Goal: Check status: Check status

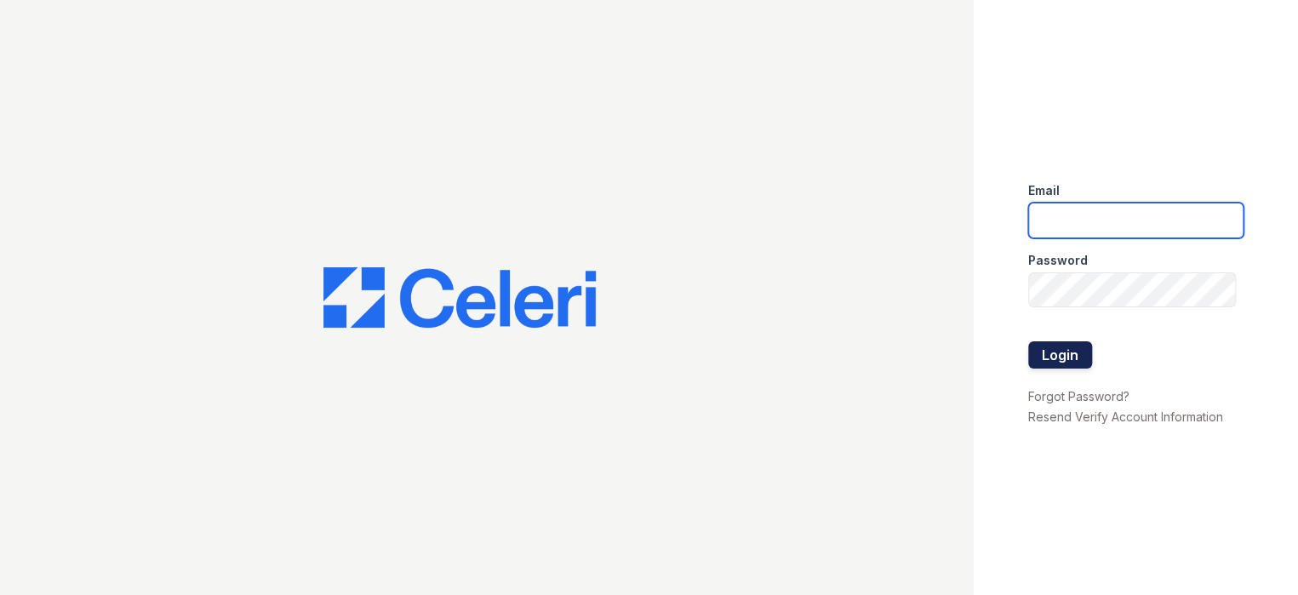
type input "prescottpark1@cafmanagement.com"
click at [1049, 366] on button "Login" at bounding box center [1060, 354] width 64 height 27
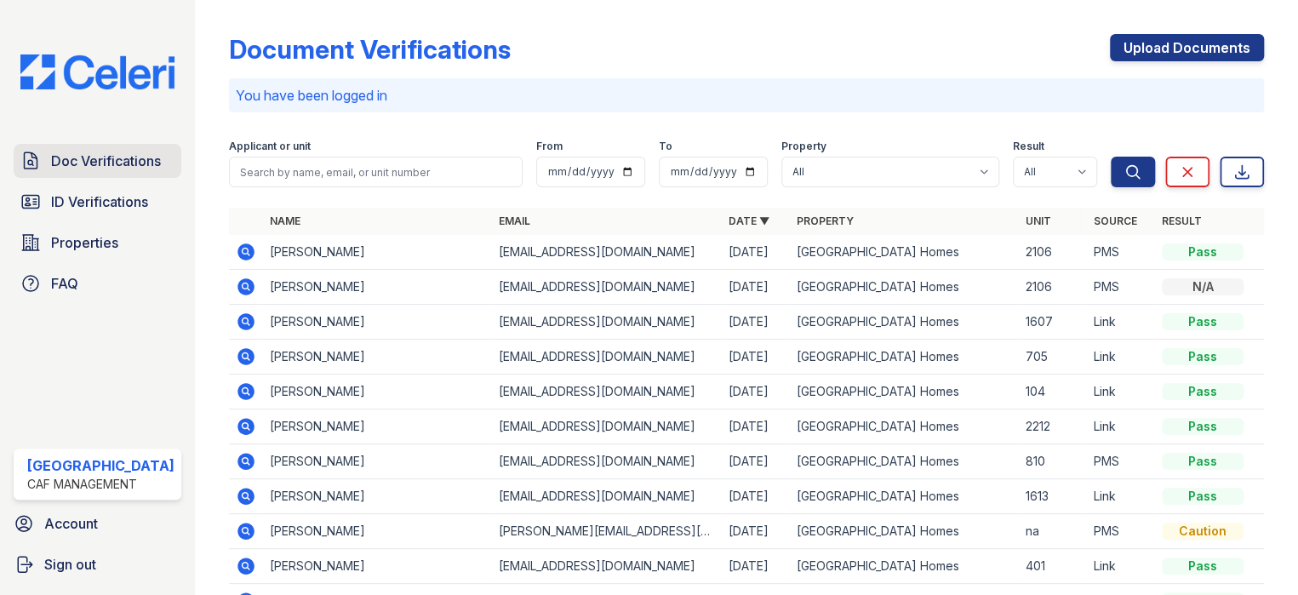
click at [89, 157] on span "Doc Verifications" at bounding box center [106, 161] width 110 height 20
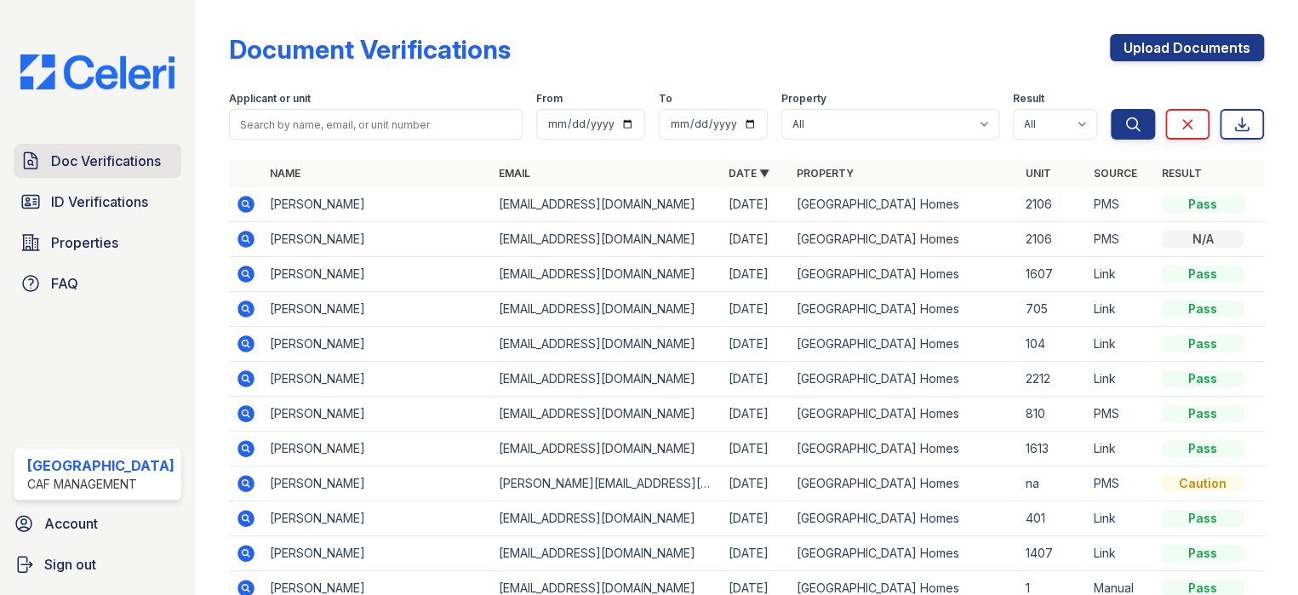
click at [103, 151] on span "Doc Verifications" at bounding box center [106, 161] width 110 height 20
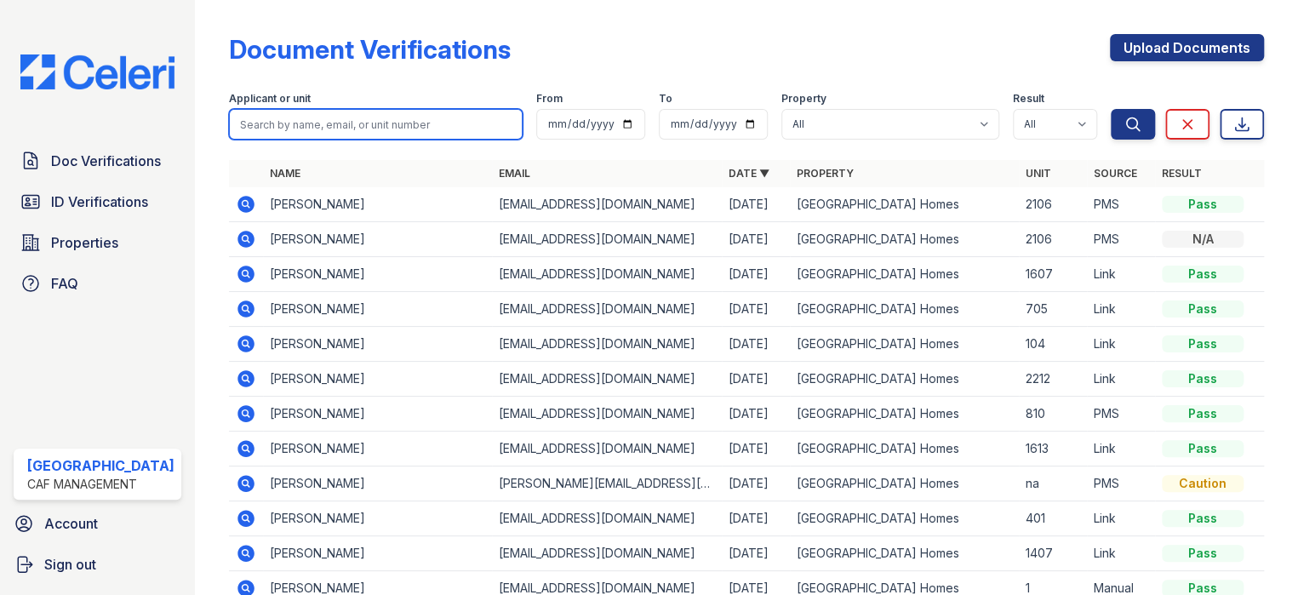
paste input "Demetra"
type input "Demetra"
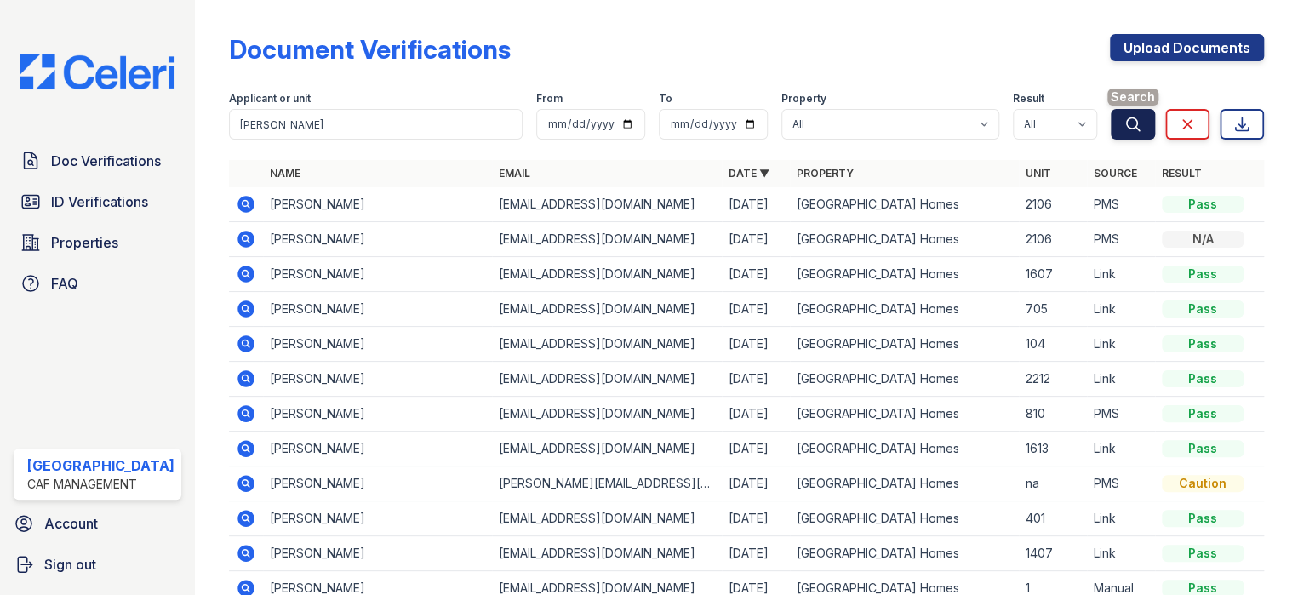
click at [1121, 135] on button "Search" at bounding box center [1133, 124] width 44 height 31
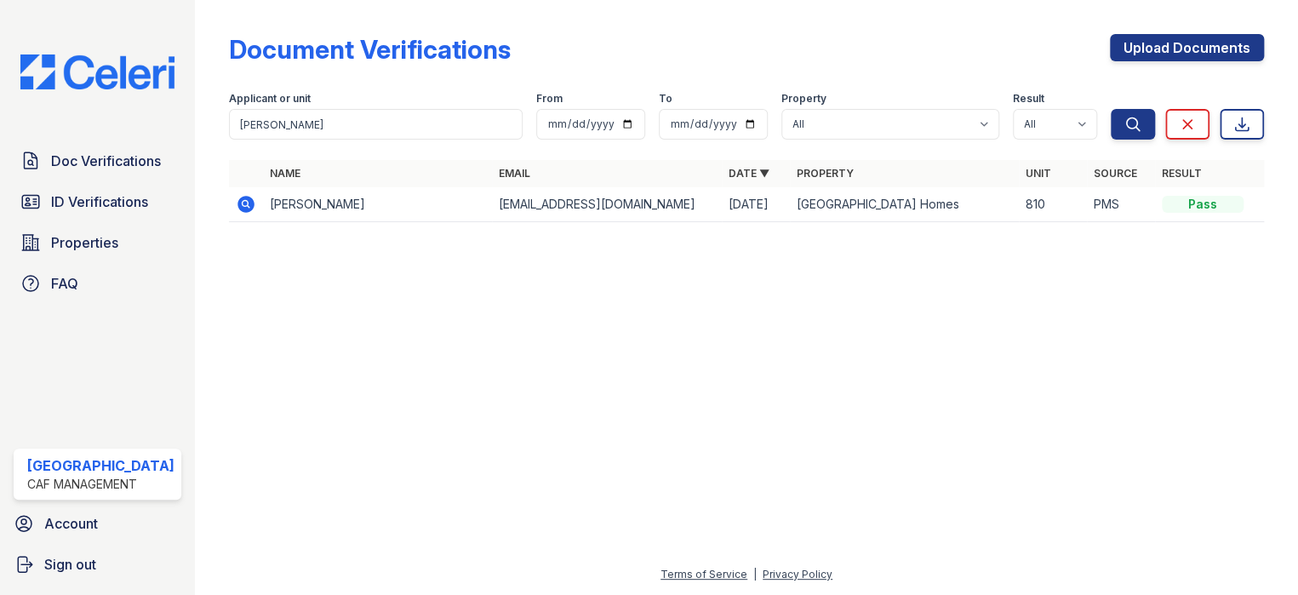
click at [241, 208] on icon at bounding box center [246, 204] width 17 height 17
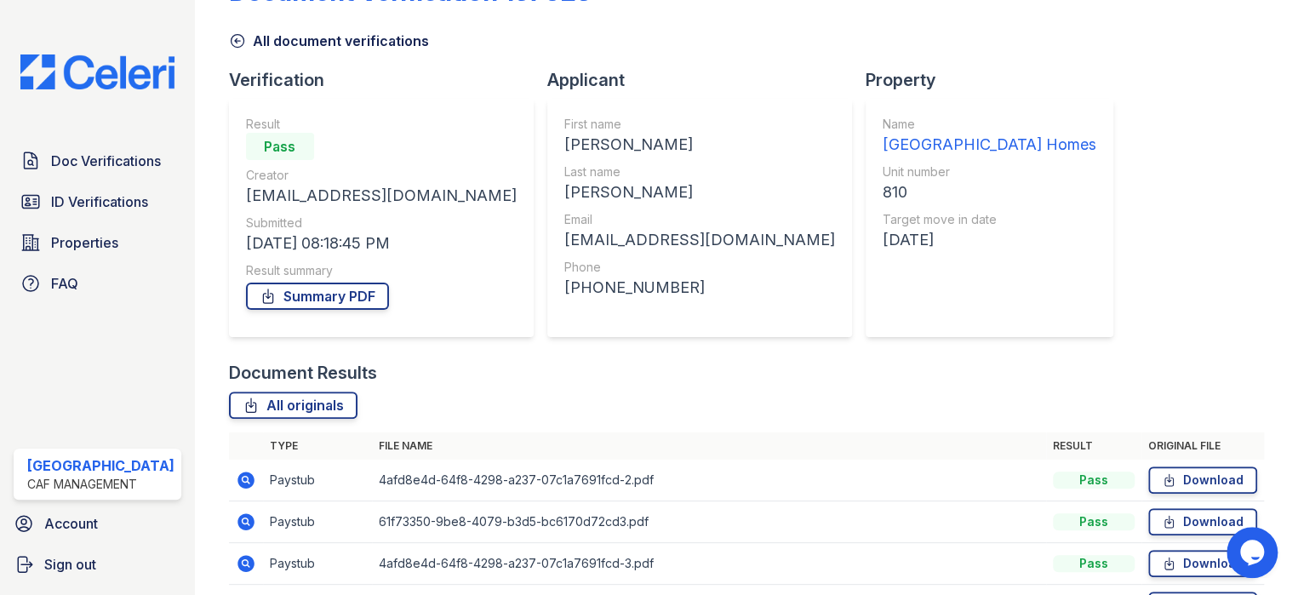
scroll to position [163, 0]
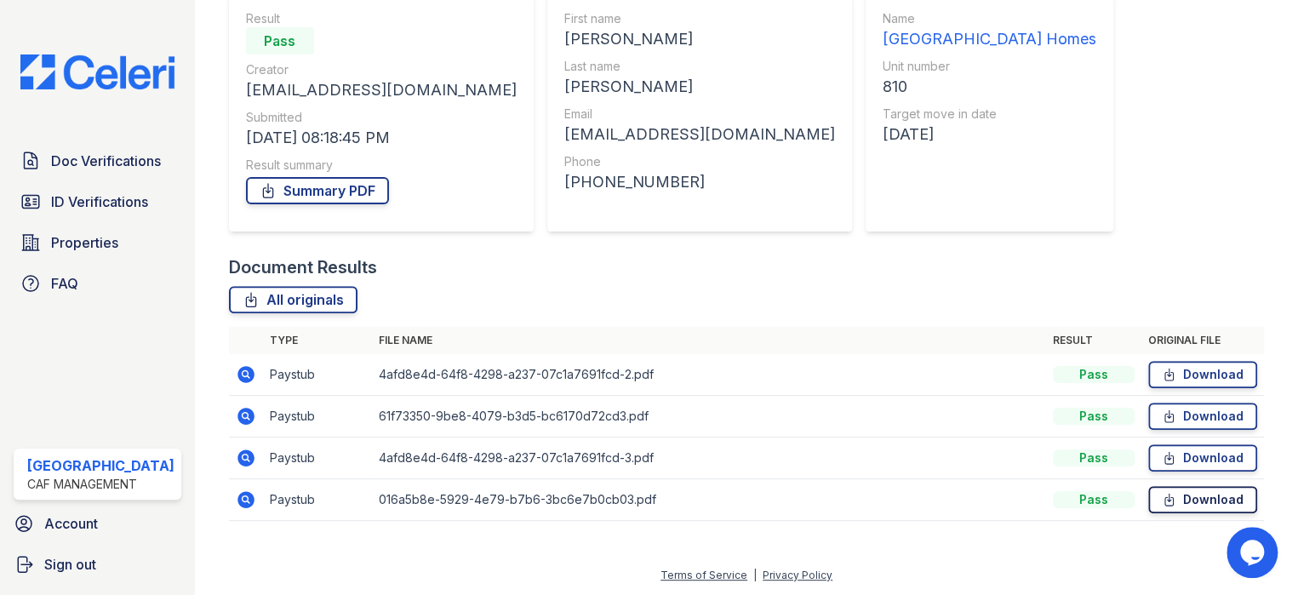
click at [1198, 502] on link "Download" at bounding box center [1202, 499] width 109 height 27
click at [1185, 420] on link "Download" at bounding box center [1202, 416] width 109 height 27
click at [1192, 371] on link "Download" at bounding box center [1202, 374] width 109 height 27
click at [315, 192] on link "Summary PDF" at bounding box center [317, 190] width 143 height 27
click at [243, 413] on icon at bounding box center [245, 415] width 4 height 4
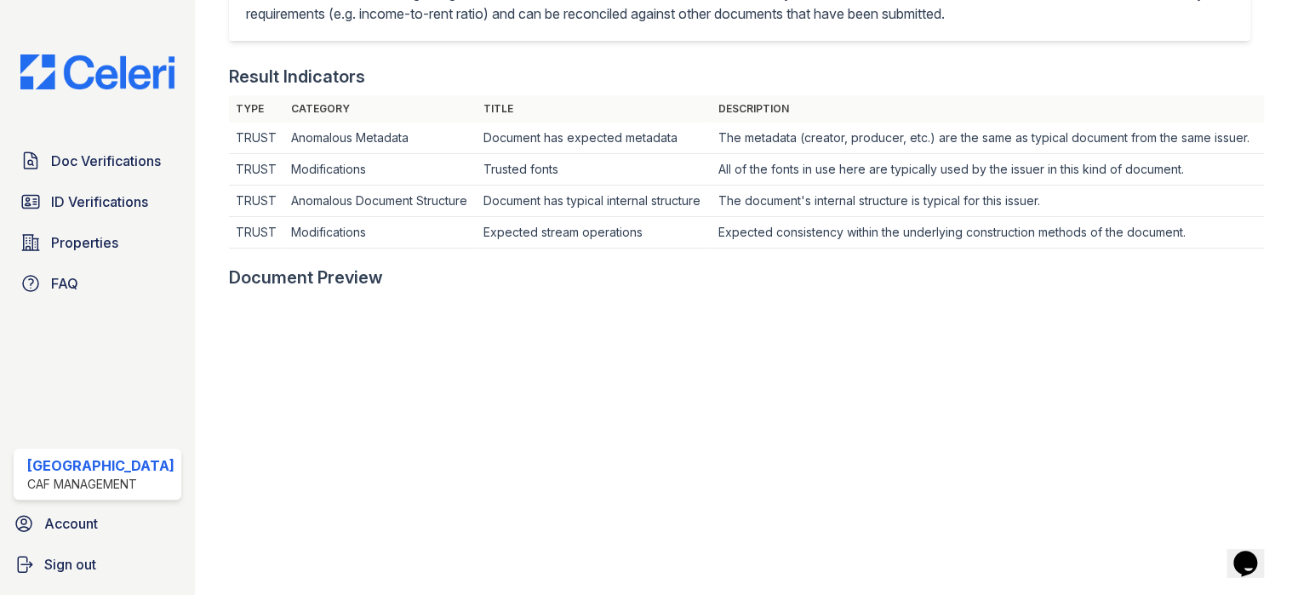
scroll to position [596, 0]
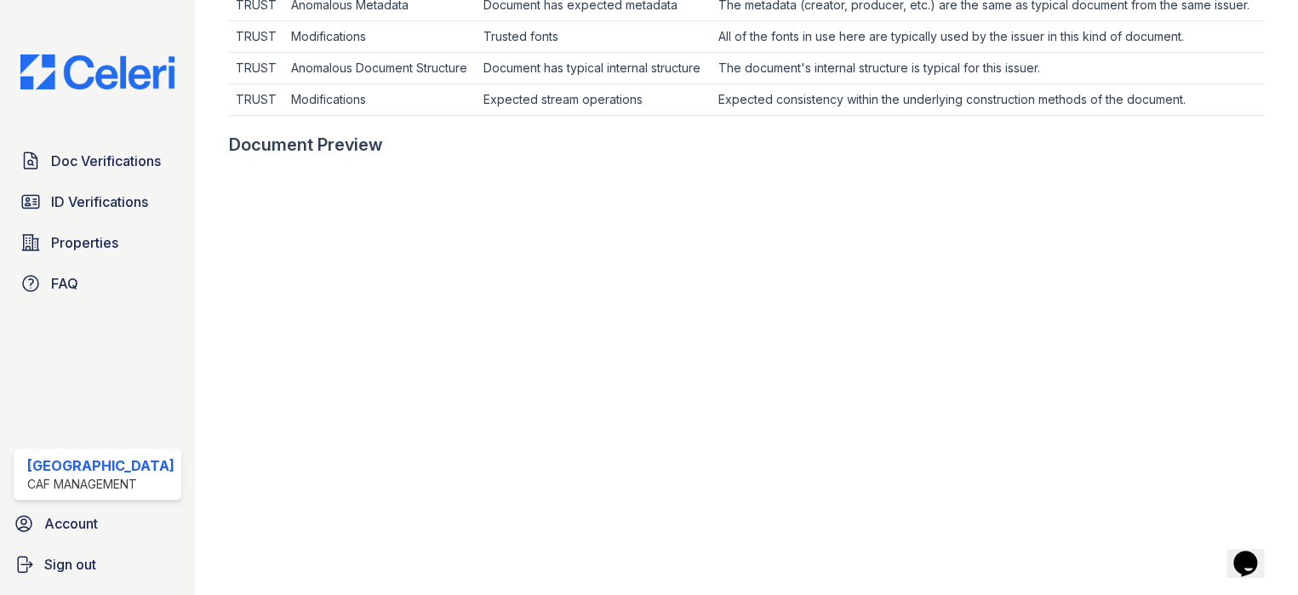
drag, startPoint x: 106, startPoint y: 163, endPoint x: 194, endPoint y: 180, distance: 90.2
click at [106, 163] on span "Doc Verifications" at bounding box center [106, 161] width 110 height 20
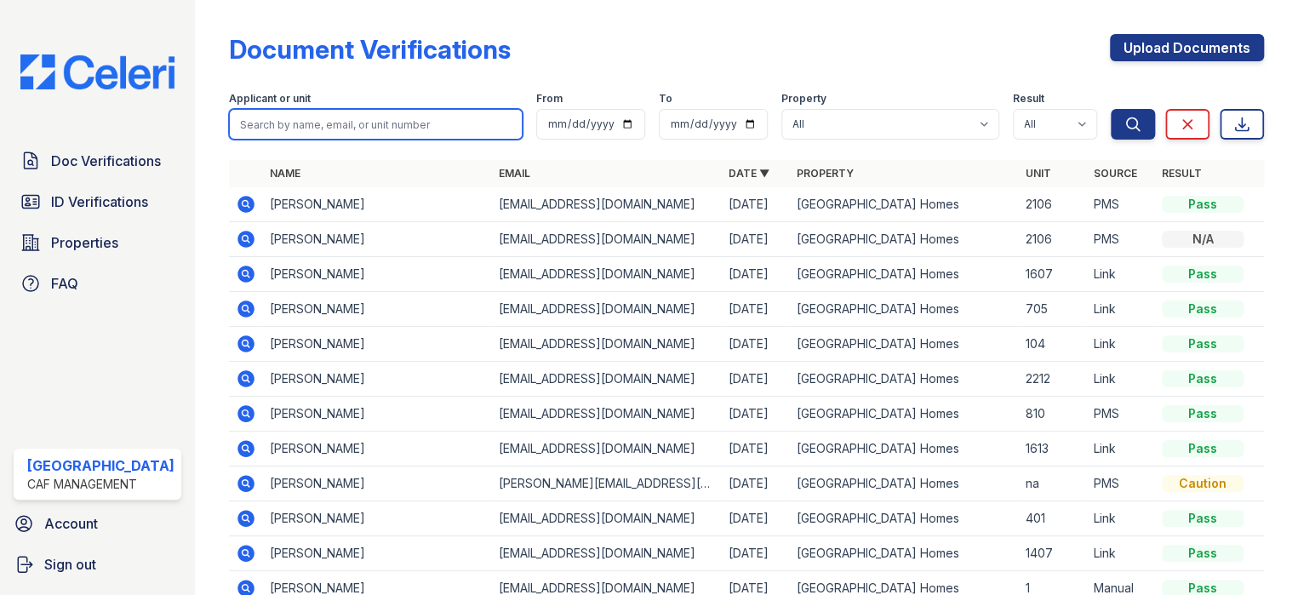
paste input "Tressela"
type input "Tressela"
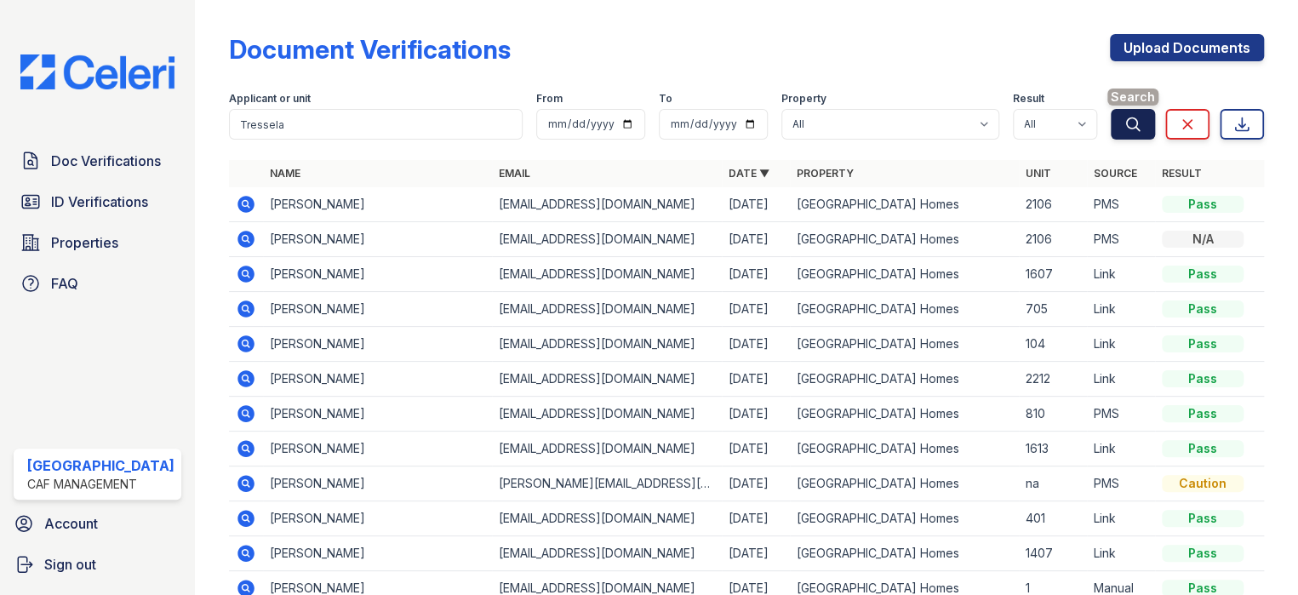
click at [1111, 124] on button "Search" at bounding box center [1133, 124] width 44 height 31
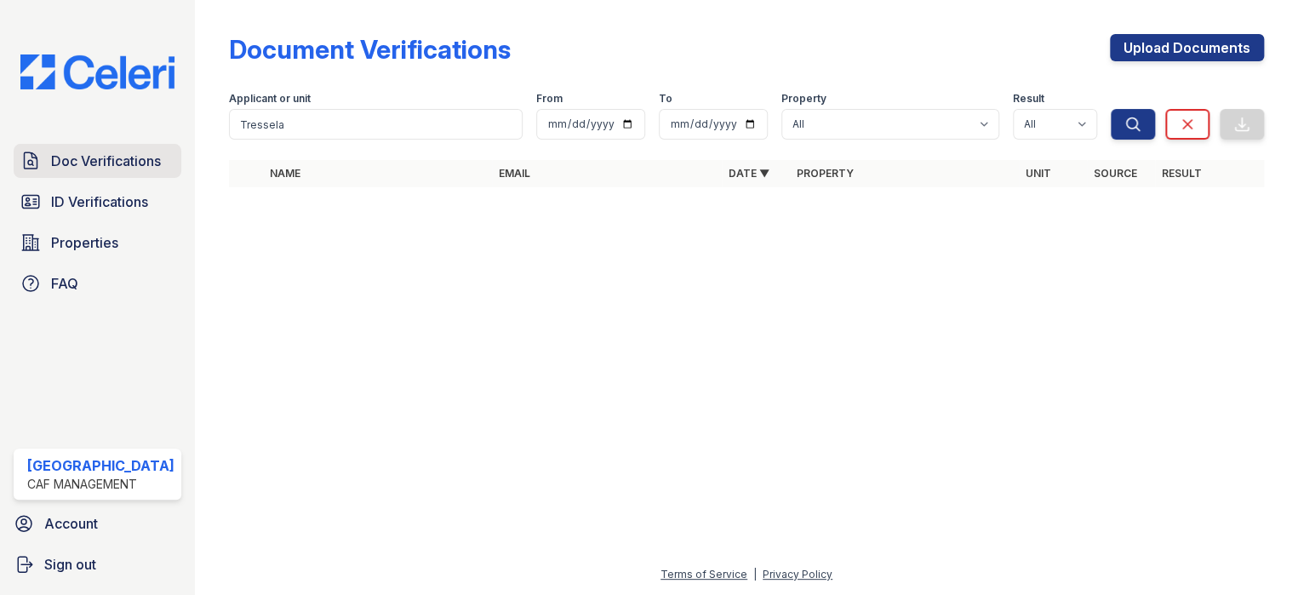
click at [43, 160] on link "Doc Verifications" at bounding box center [98, 161] width 168 height 34
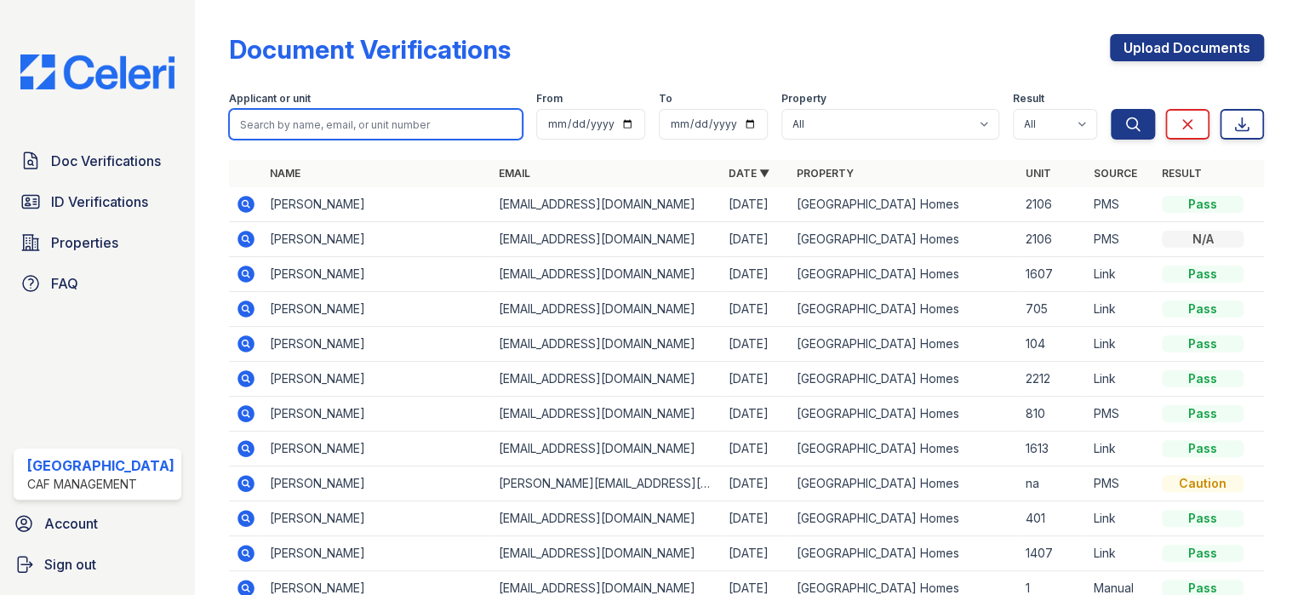
paste input "Tressela"
type input "Tressela"
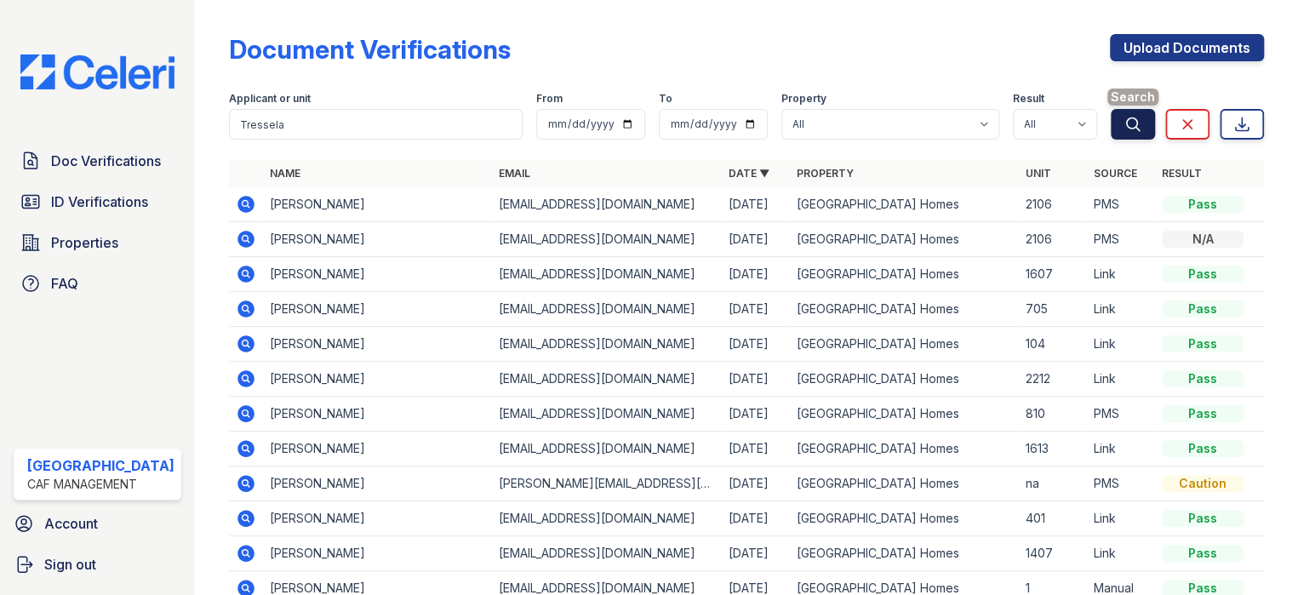
click at [1125, 125] on icon "submit" at bounding box center [1133, 124] width 17 height 17
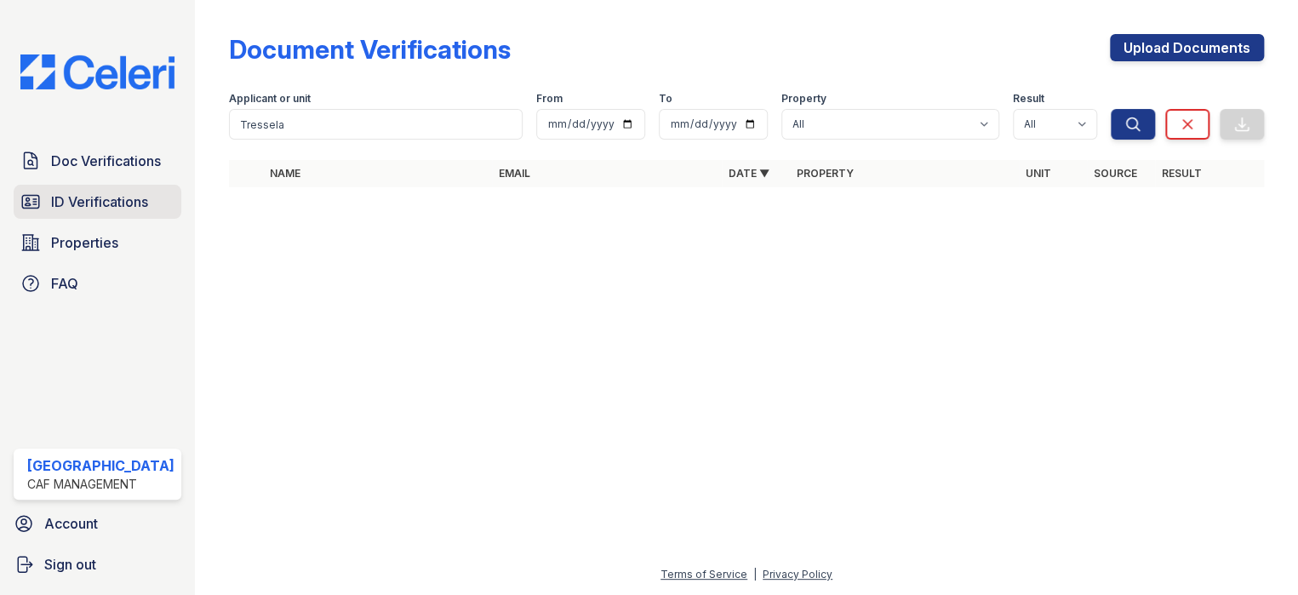
click at [78, 208] on span "ID Verifications" at bounding box center [99, 202] width 97 height 20
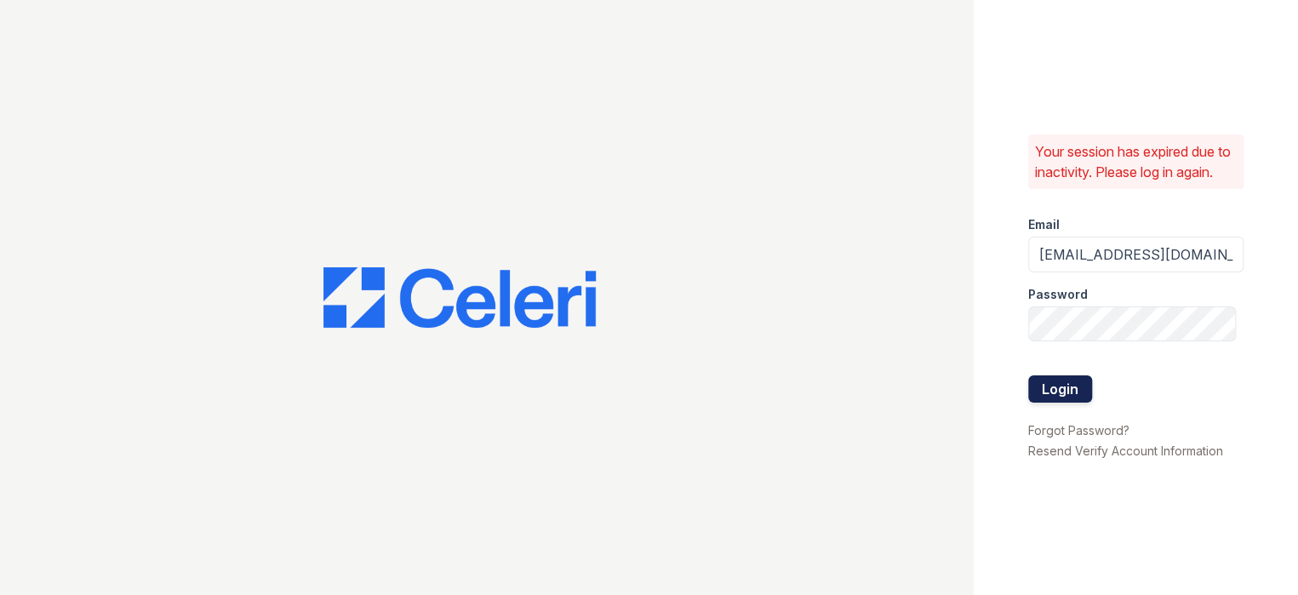
click at [1065, 400] on button "Login" at bounding box center [1060, 388] width 64 height 27
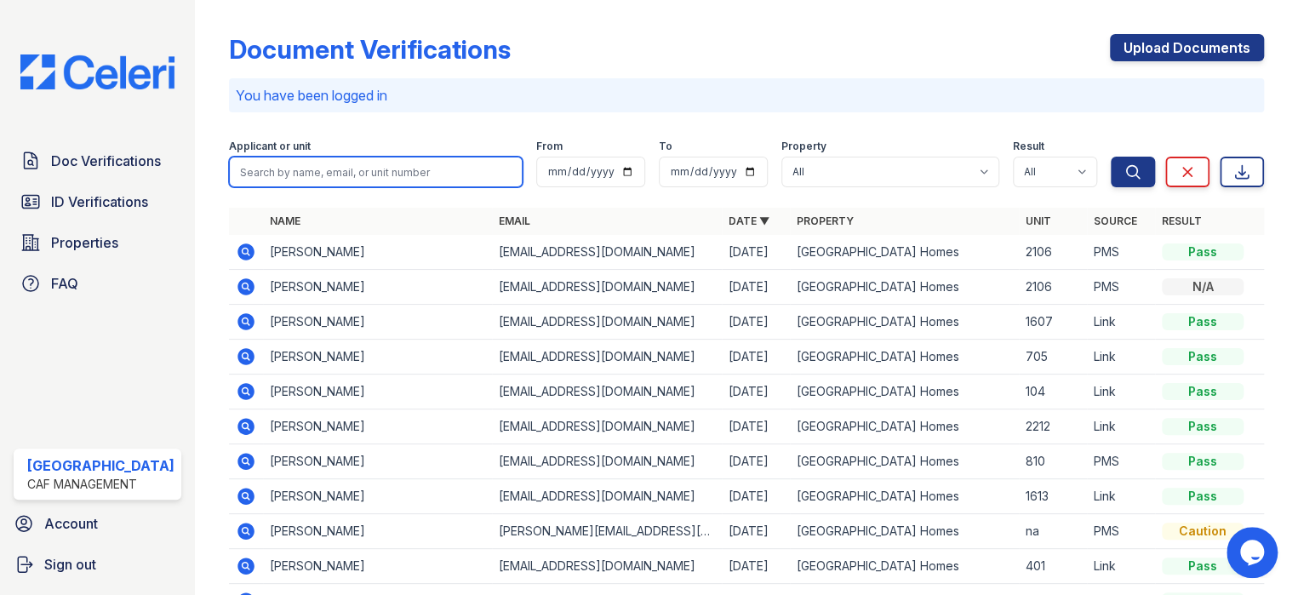
paste input "[PERSON_NAME]"
type input "[PERSON_NAME]"
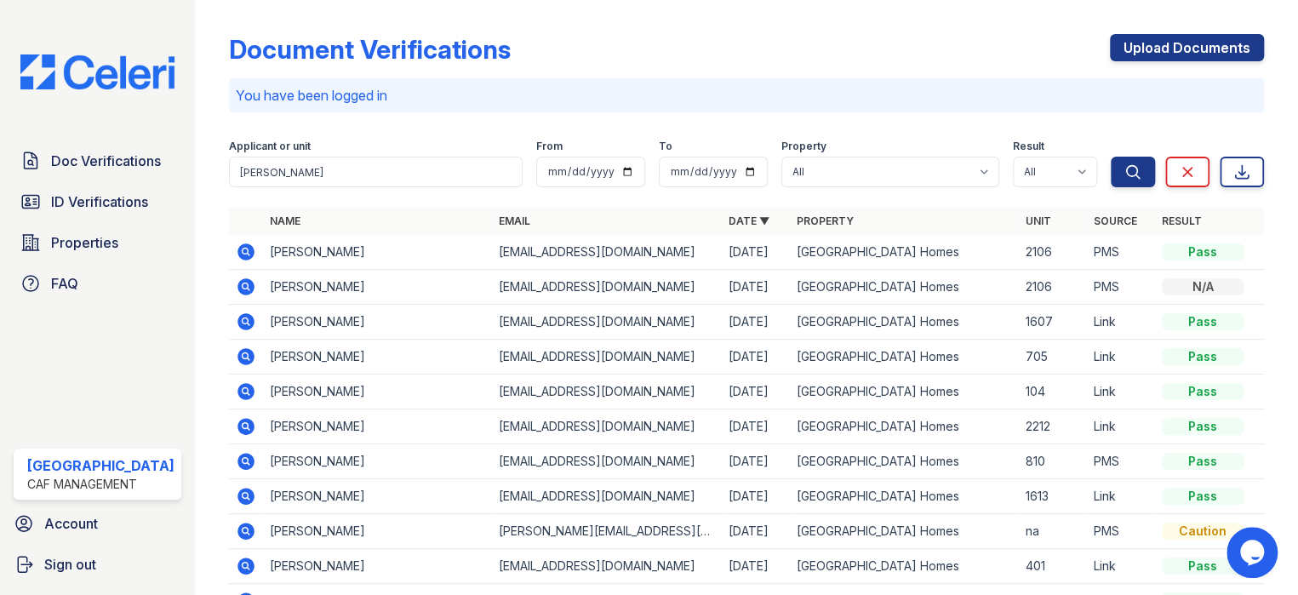
drag, startPoint x: 1127, startPoint y: 173, endPoint x: 1098, endPoint y: 191, distance: 34.0
click at [1126, 173] on icon "submit" at bounding box center [1133, 171] width 17 height 17
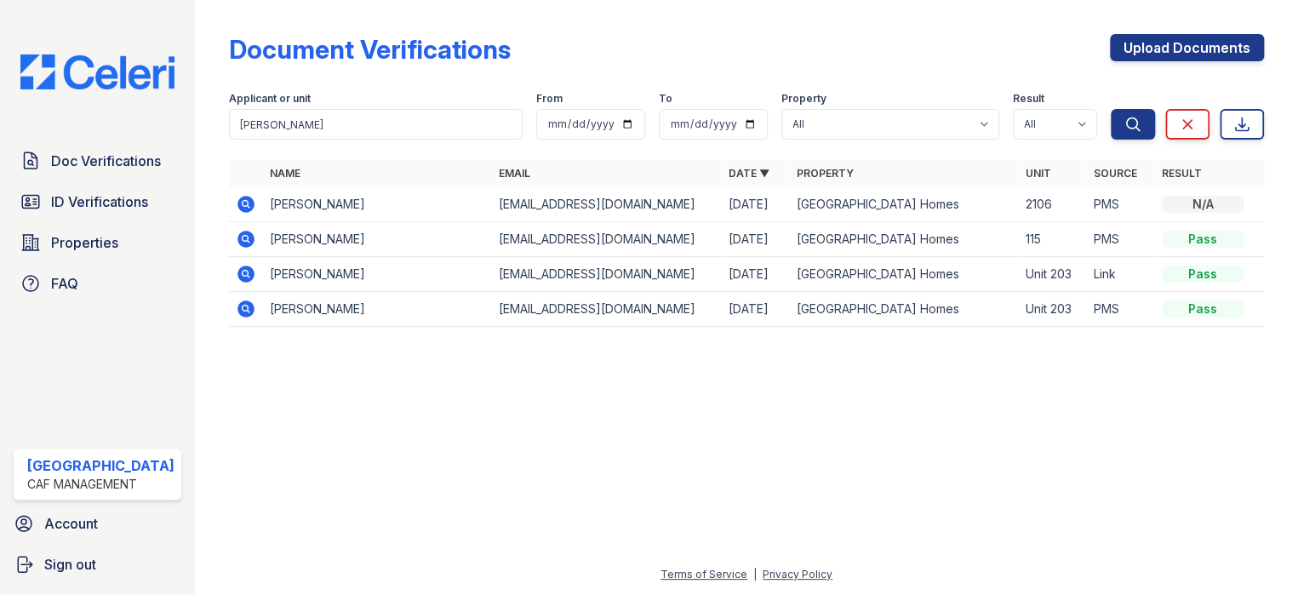
click at [242, 201] on icon at bounding box center [246, 204] width 17 height 17
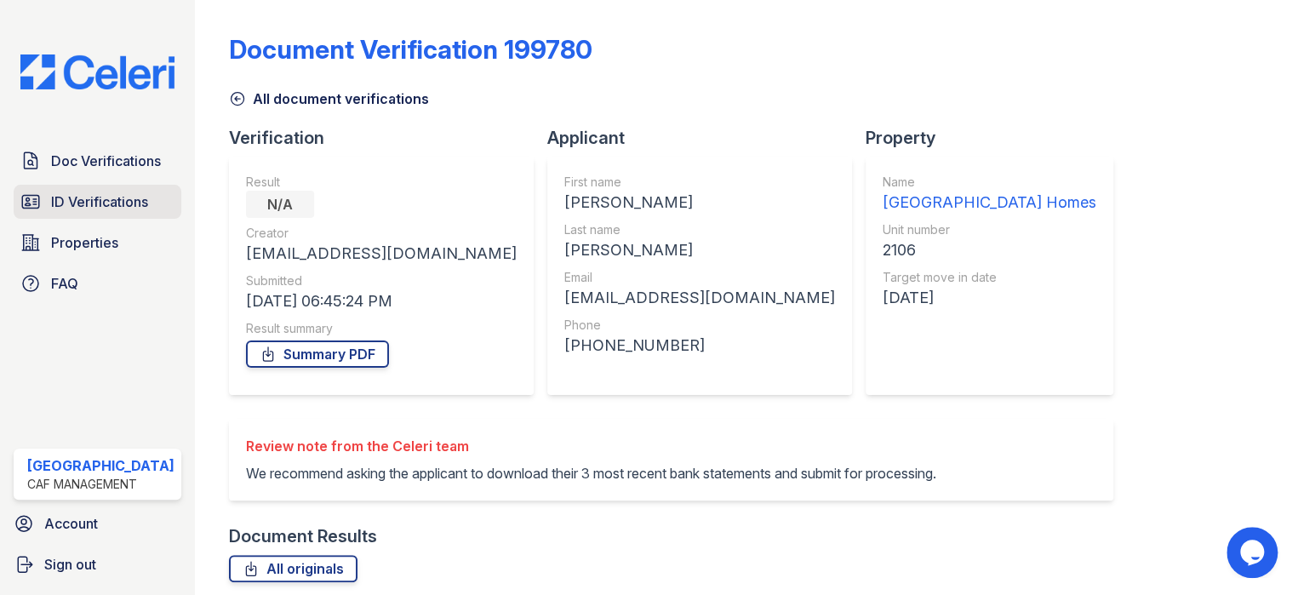
click at [112, 212] on link "ID Verifications" at bounding box center [98, 202] width 168 height 34
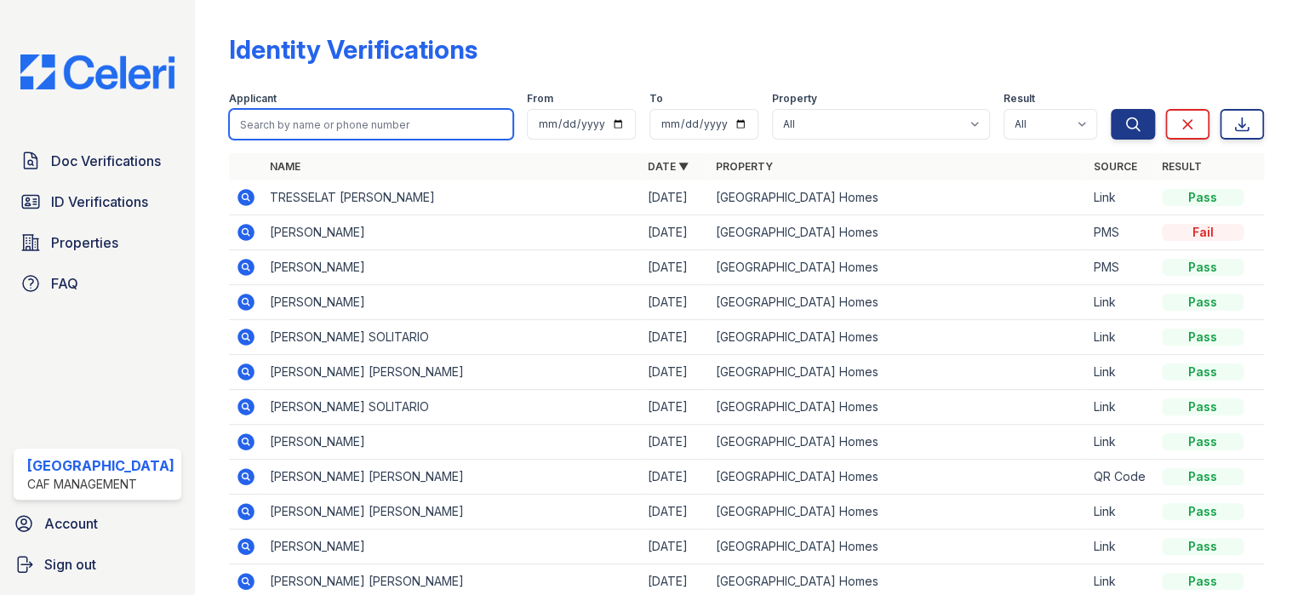
paste input "[PERSON_NAME]"
type input "[PERSON_NAME]"
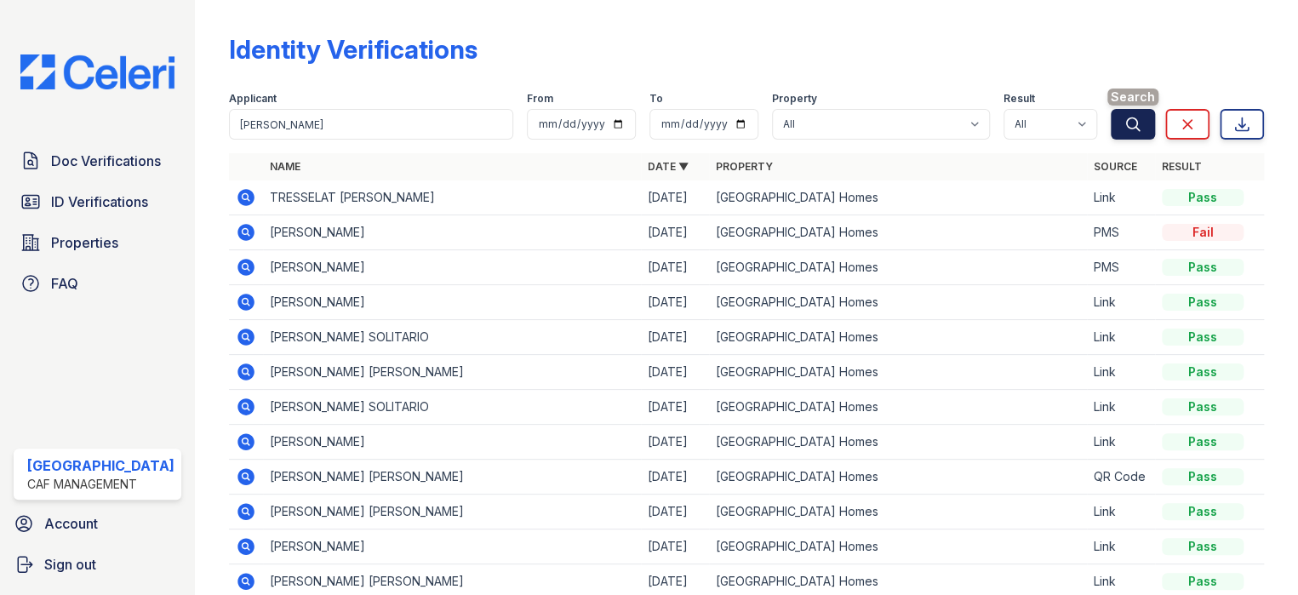
click at [1128, 123] on icon "submit" at bounding box center [1133, 124] width 17 height 17
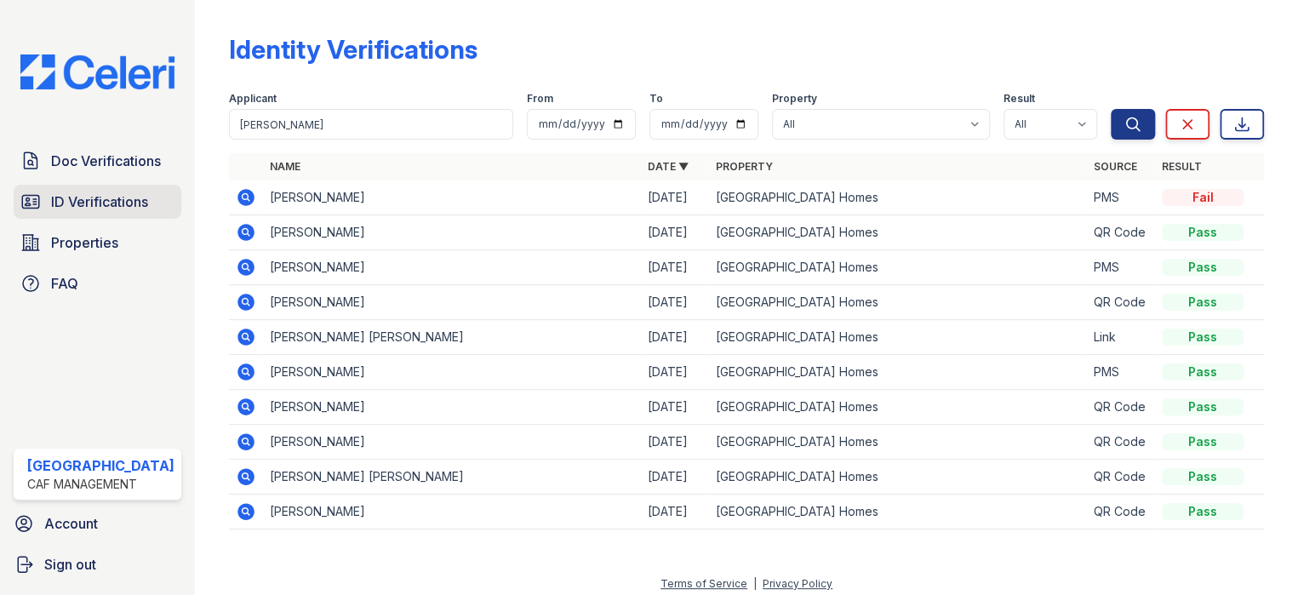
click at [71, 199] on span "ID Verifications" at bounding box center [99, 202] width 97 height 20
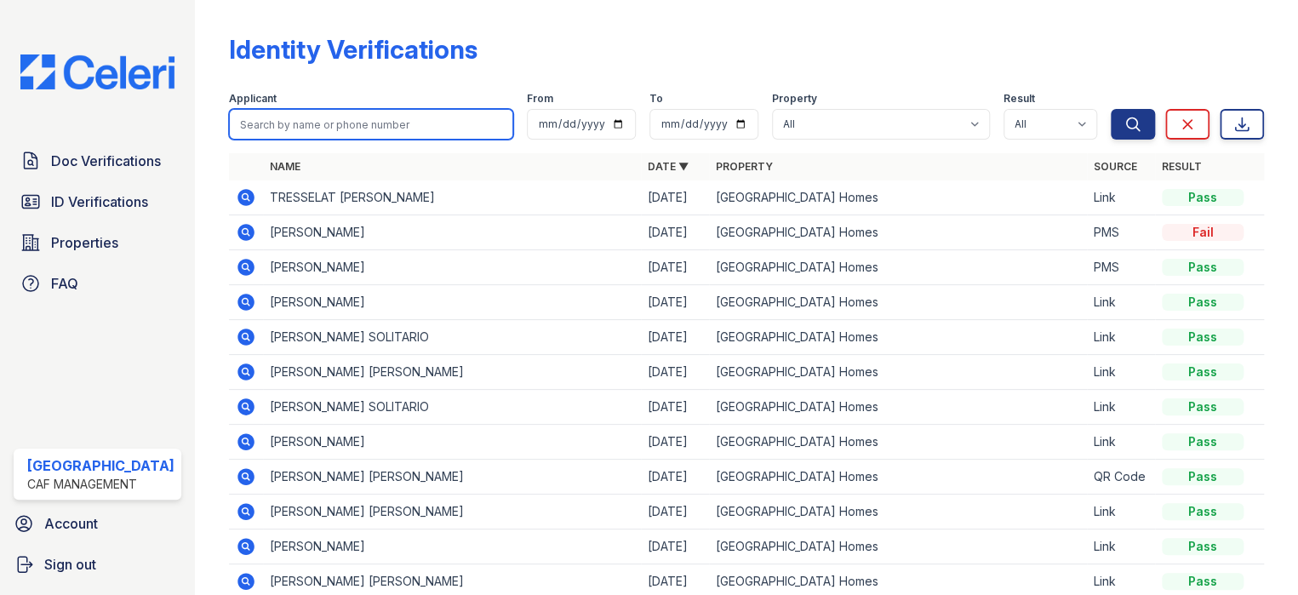
paste input "[PERSON_NAME]"
type input "[PERSON_NAME]"
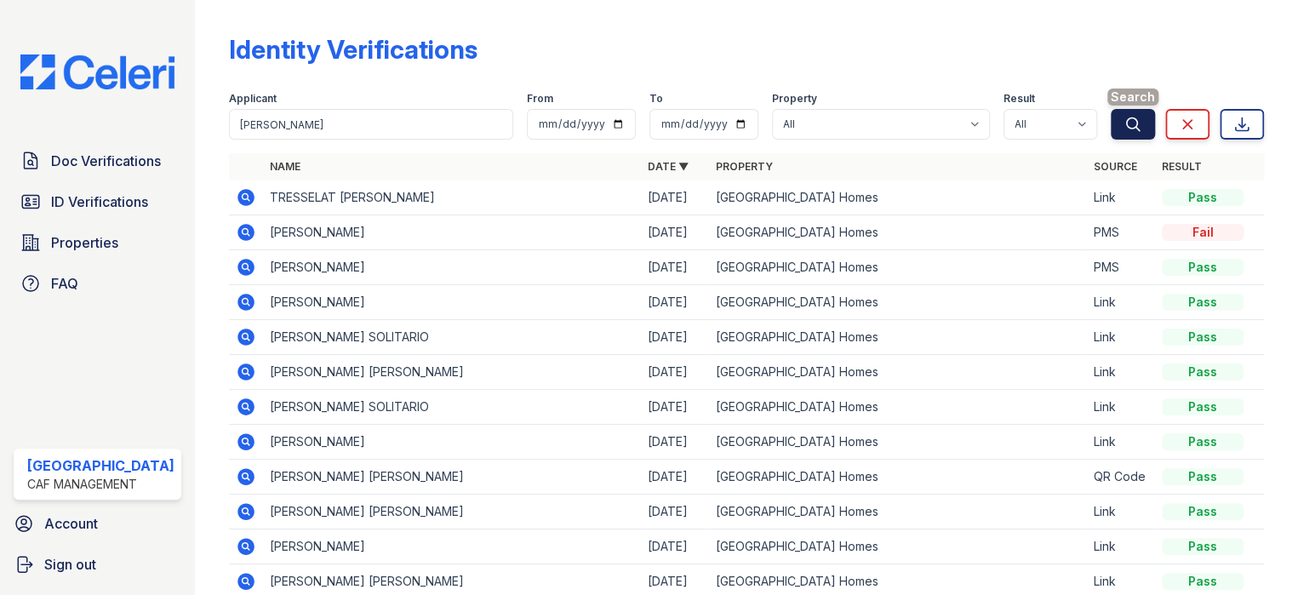
click at [1125, 123] on icon "submit" at bounding box center [1133, 124] width 17 height 17
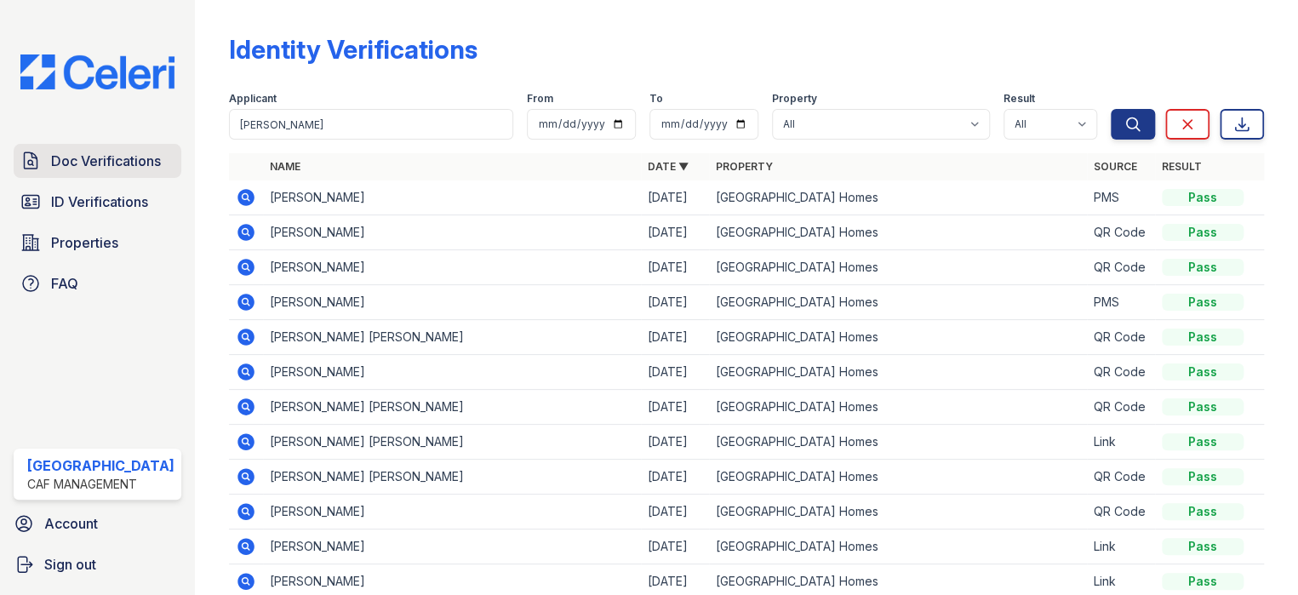
click at [107, 158] on span "Doc Verifications" at bounding box center [106, 161] width 110 height 20
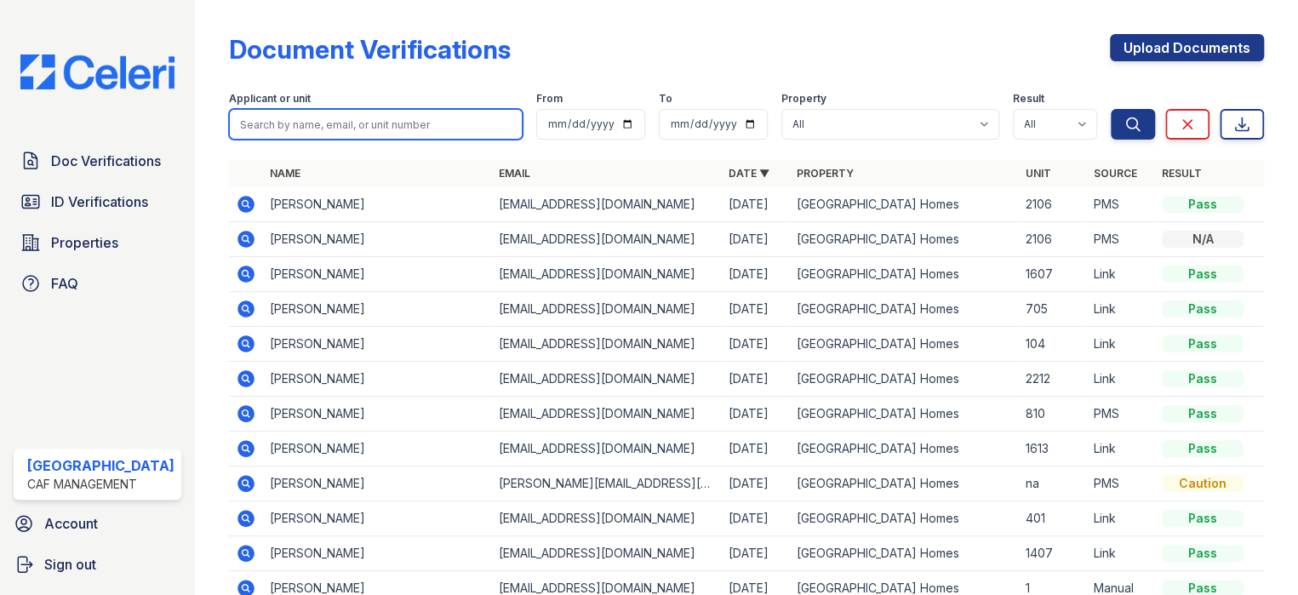
paste input "[PERSON_NAME]"
type input "[PERSON_NAME]"
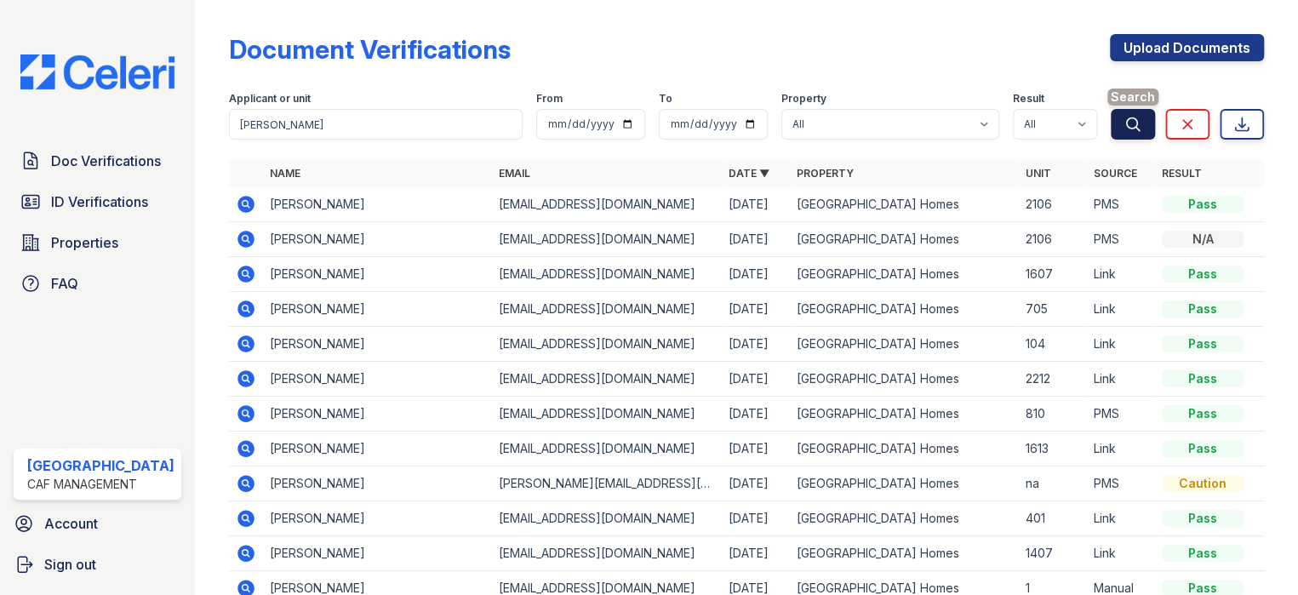
click at [1127, 127] on icon "submit" at bounding box center [1133, 123] width 13 height 13
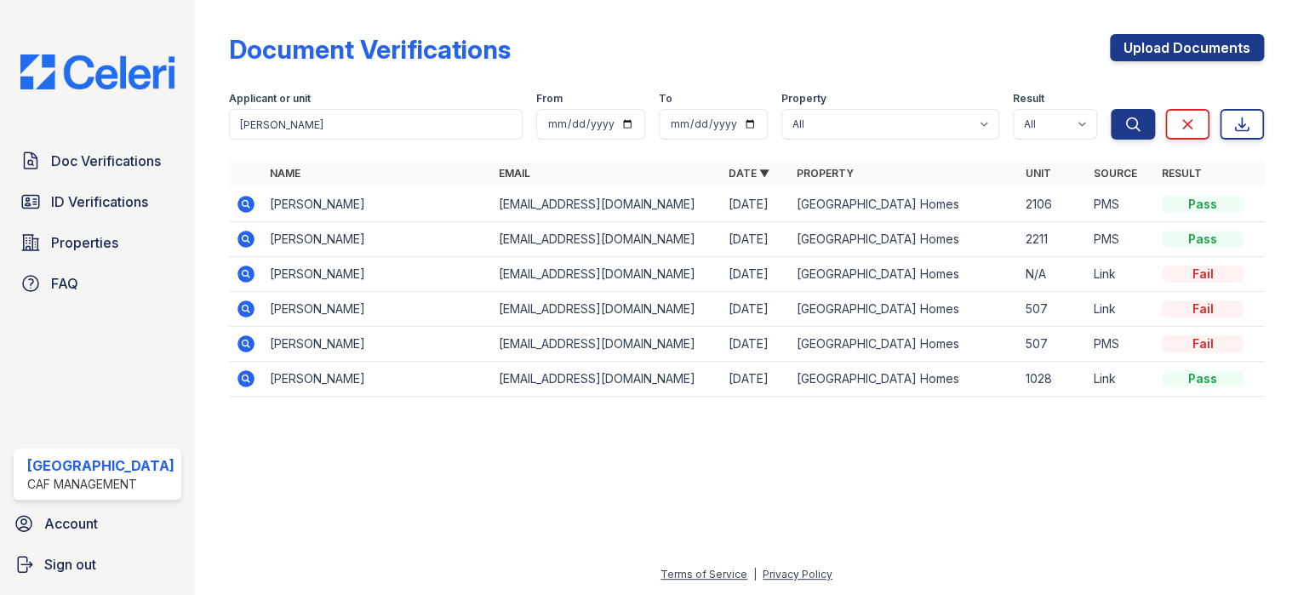
click at [243, 201] on icon at bounding box center [245, 203] width 4 height 4
